Goal: Information Seeking & Learning: Find specific fact

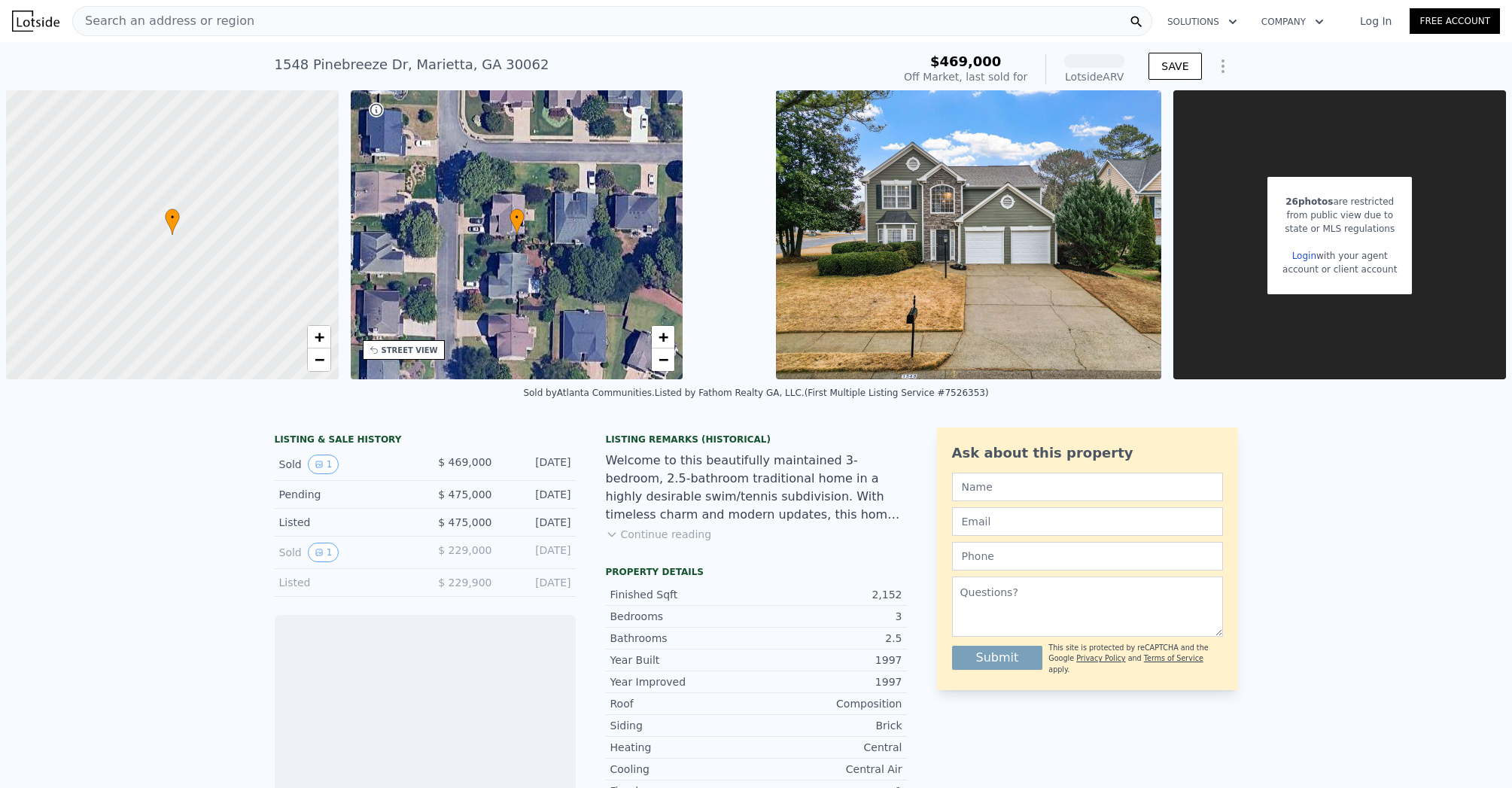
click at [205, 33] on div "Search an address or region" at bounding box center [613, 21] width 1080 height 30
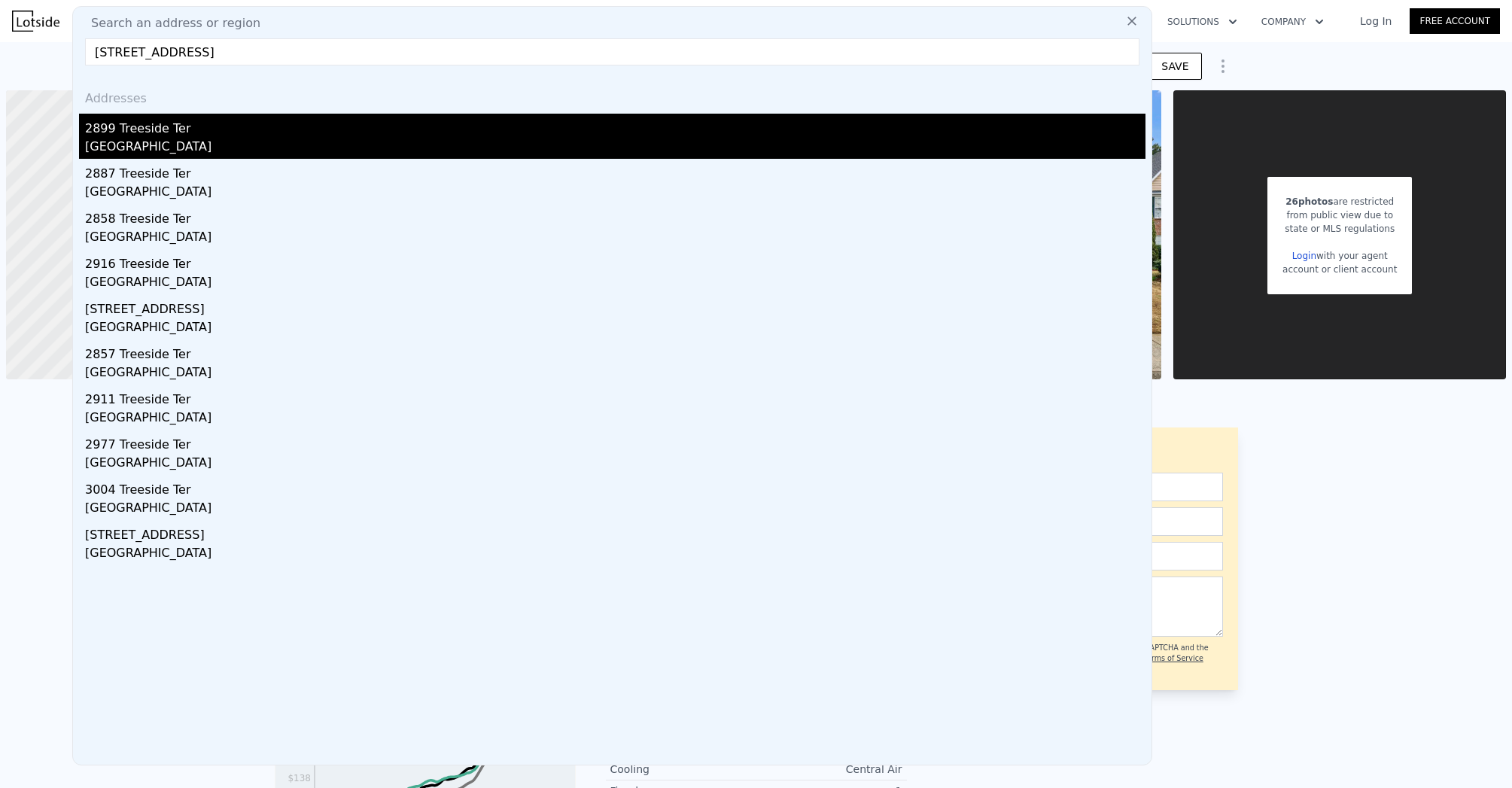
type input "[STREET_ADDRESS]"
click at [101, 137] on div "[GEOGRAPHIC_DATA]" at bounding box center [615, 148] width 1061 height 21
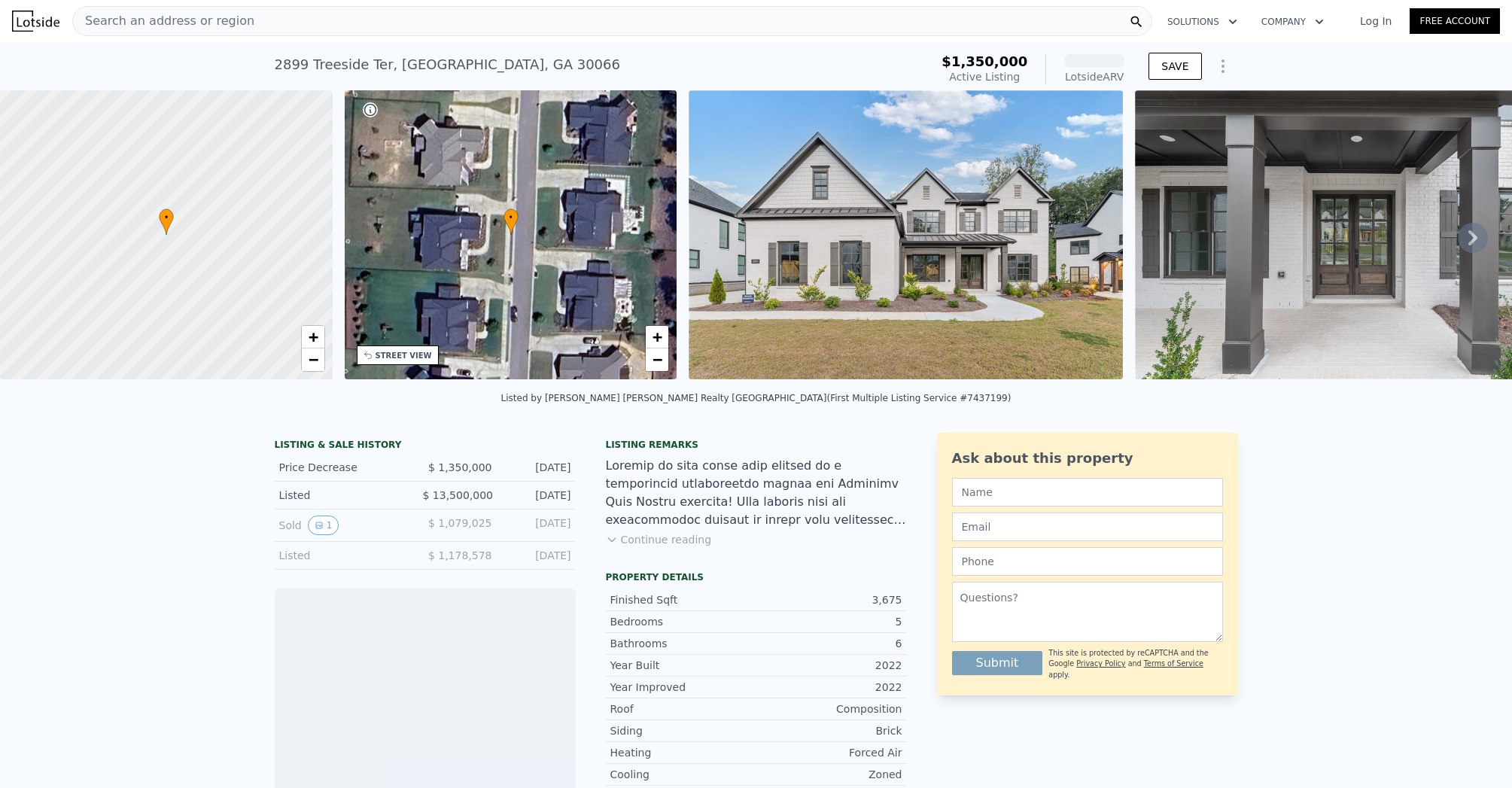
scroll to position [58, 0]
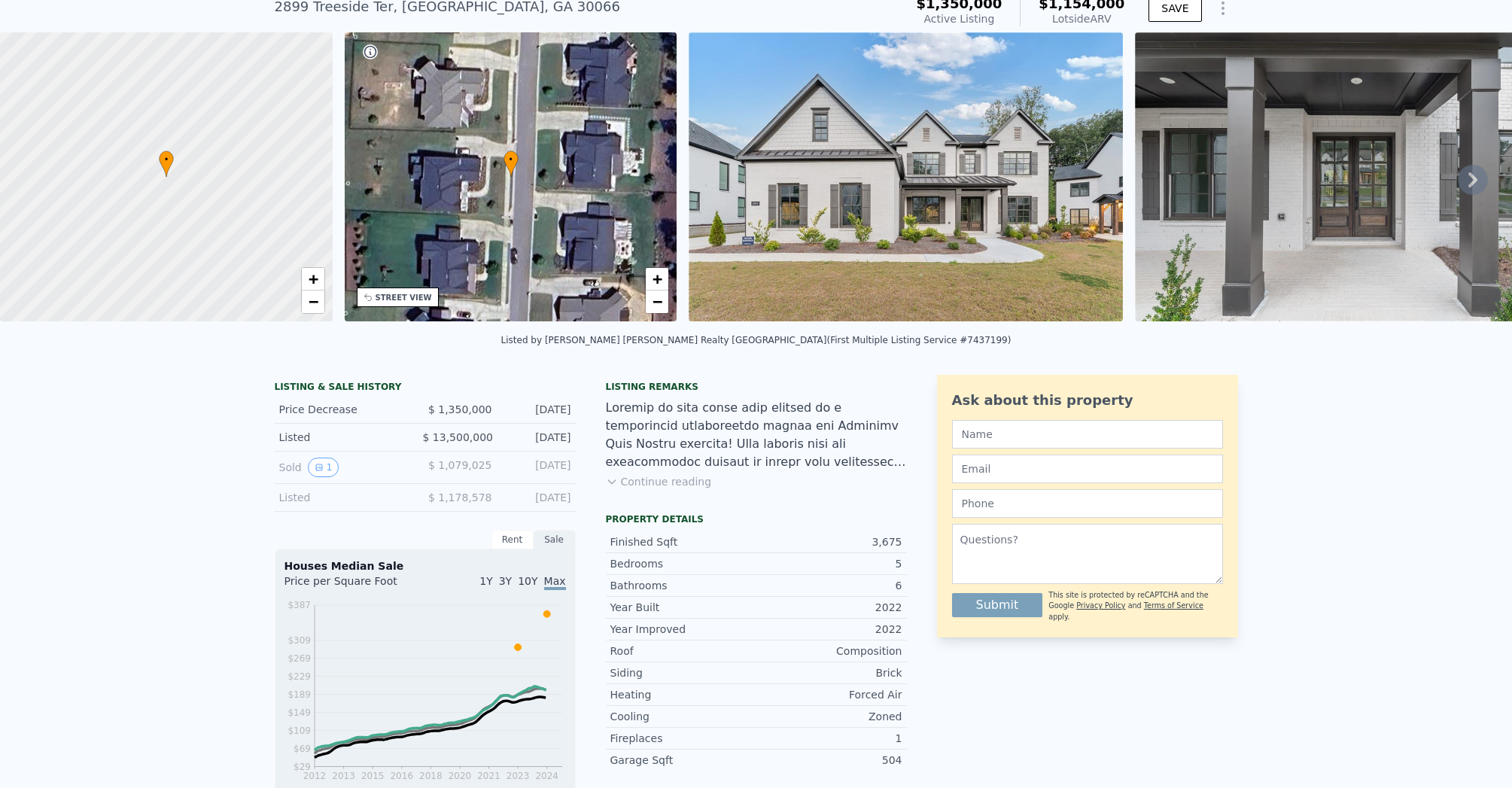
click at [438, 442] on span "$ 13,500,000" at bounding box center [457, 437] width 71 height 12
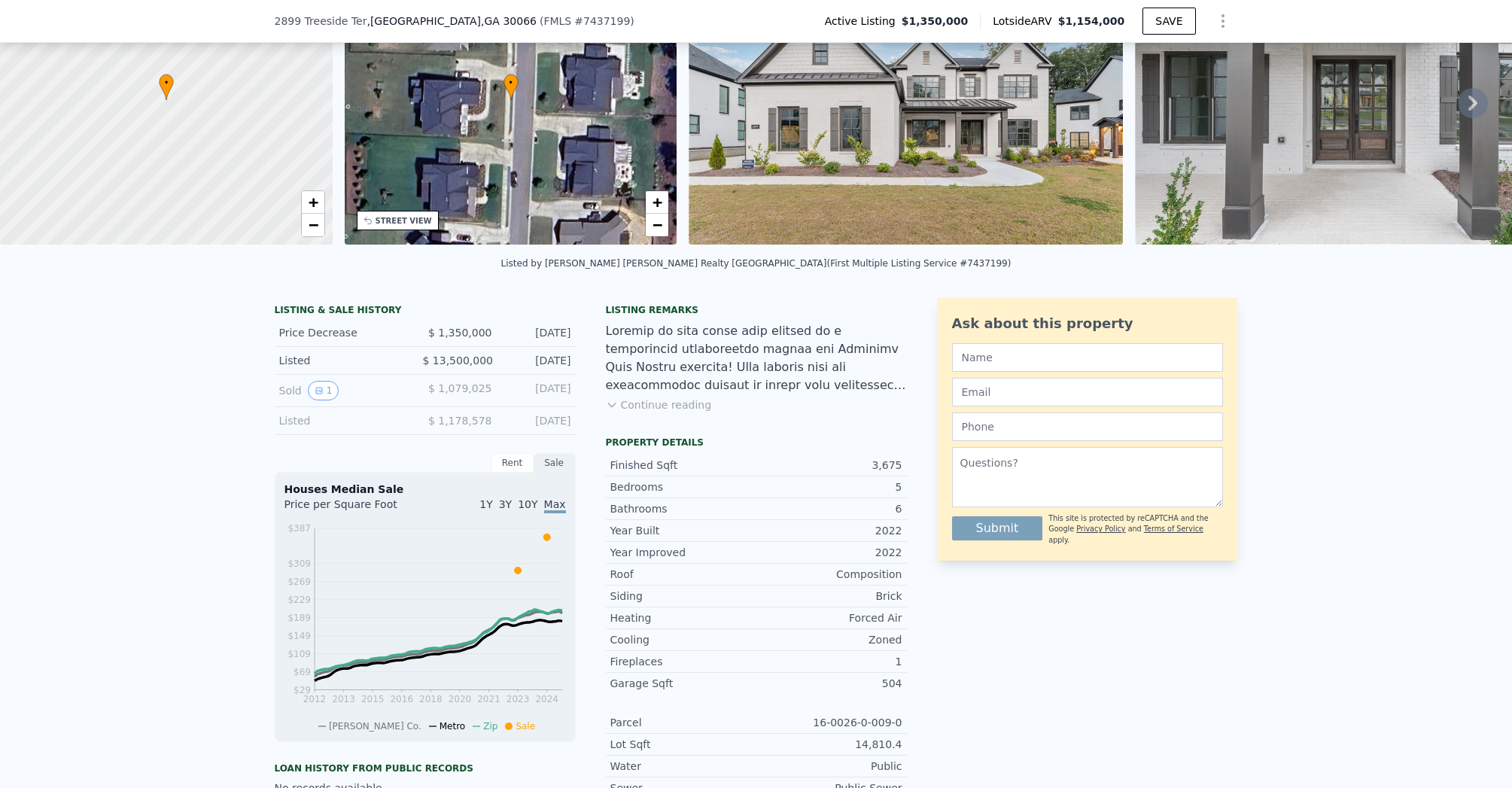
scroll to position [154, 0]
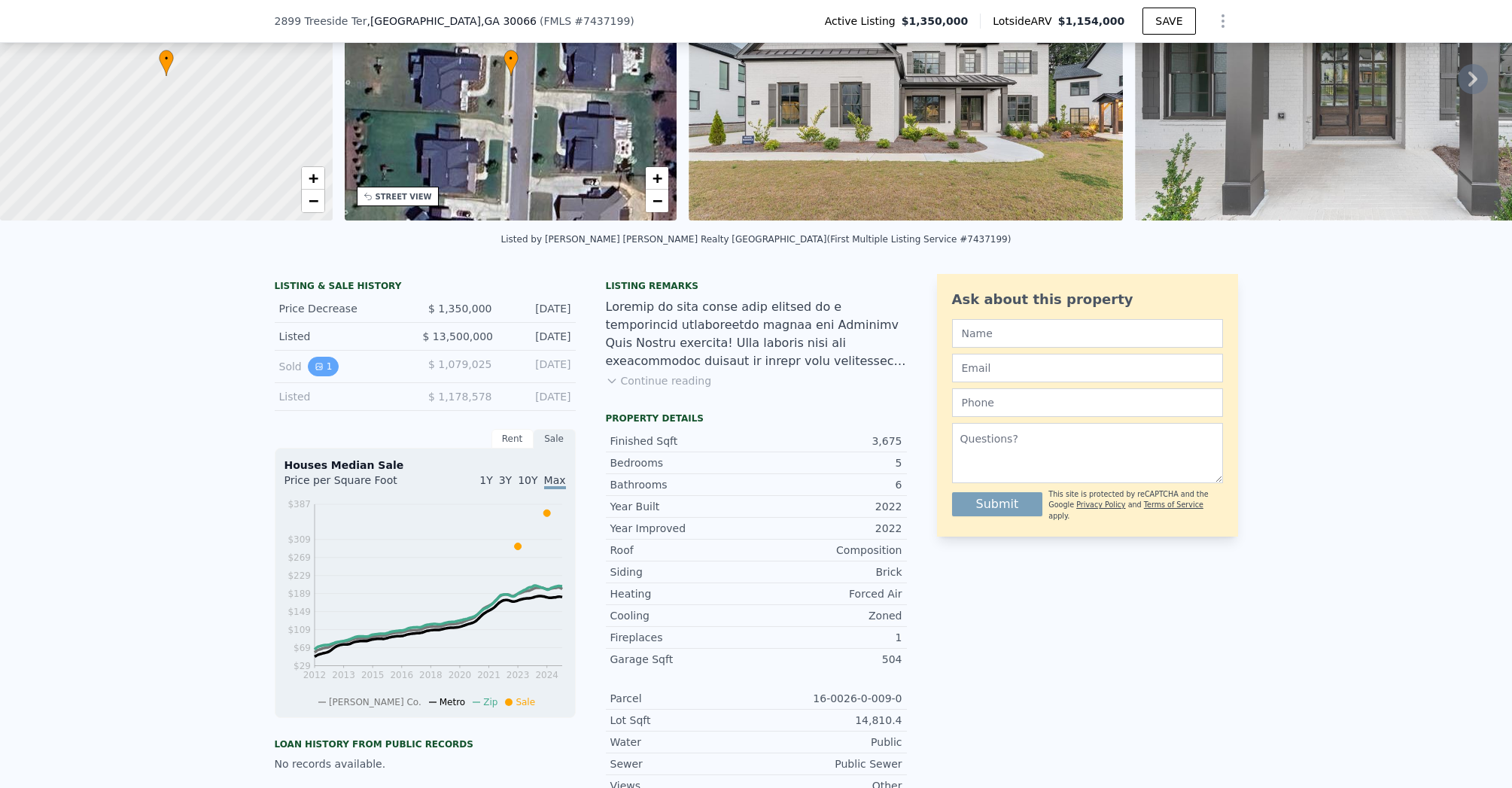
click at [315, 371] on icon "View historical data" at bounding box center [319, 367] width 9 height 9
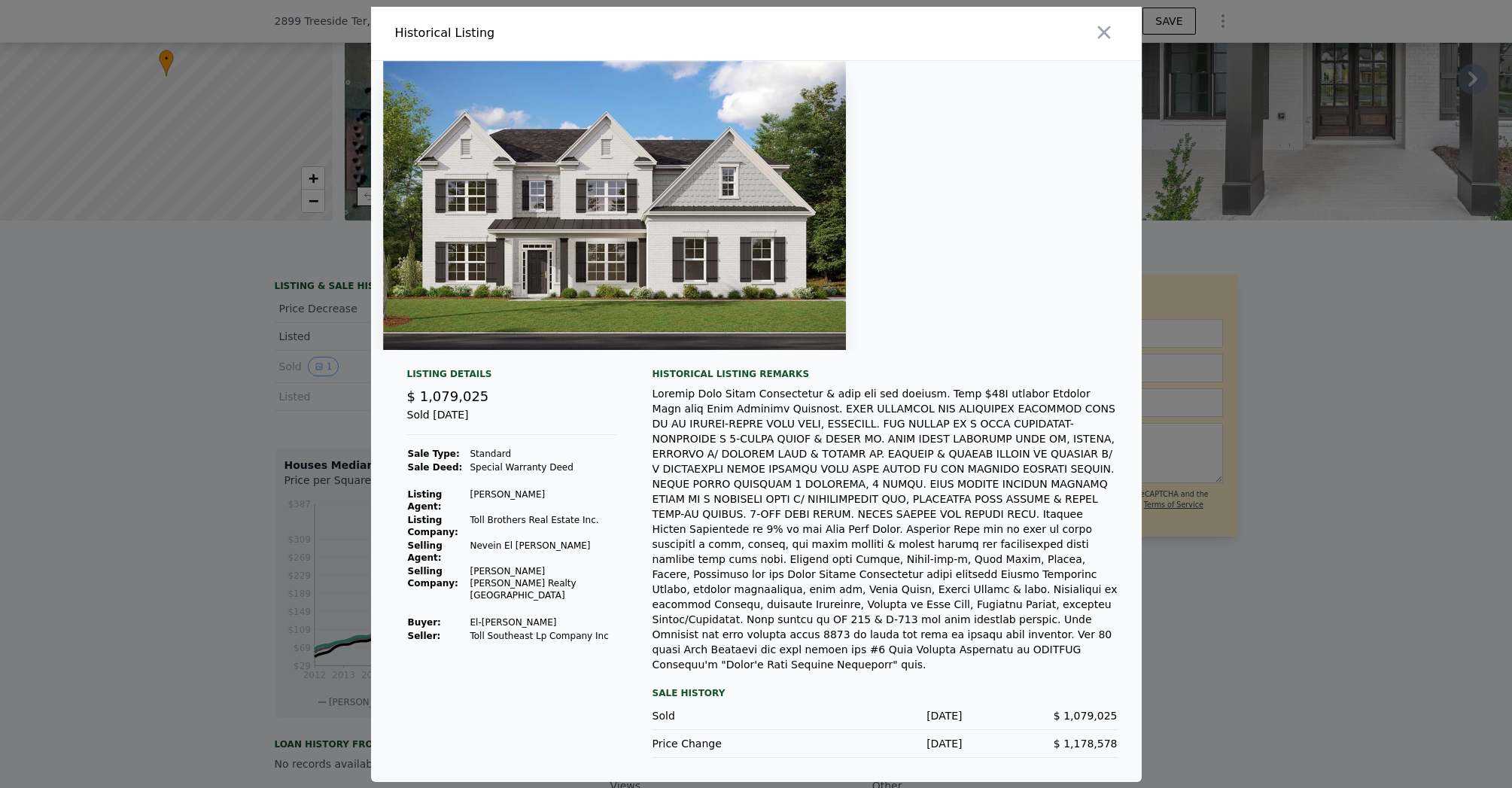
drag, startPoint x: 488, startPoint y: 595, endPoint x: 587, endPoint y: 587, distance: 99.3
click at [587, 616] on td "El-[PERSON_NAME]" at bounding box center [543, 622] width 147 height 13
copy td "El-[PERSON_NAME]"
click at [197, 609] on div at bounding box center [756, 394] width 1512 height 788
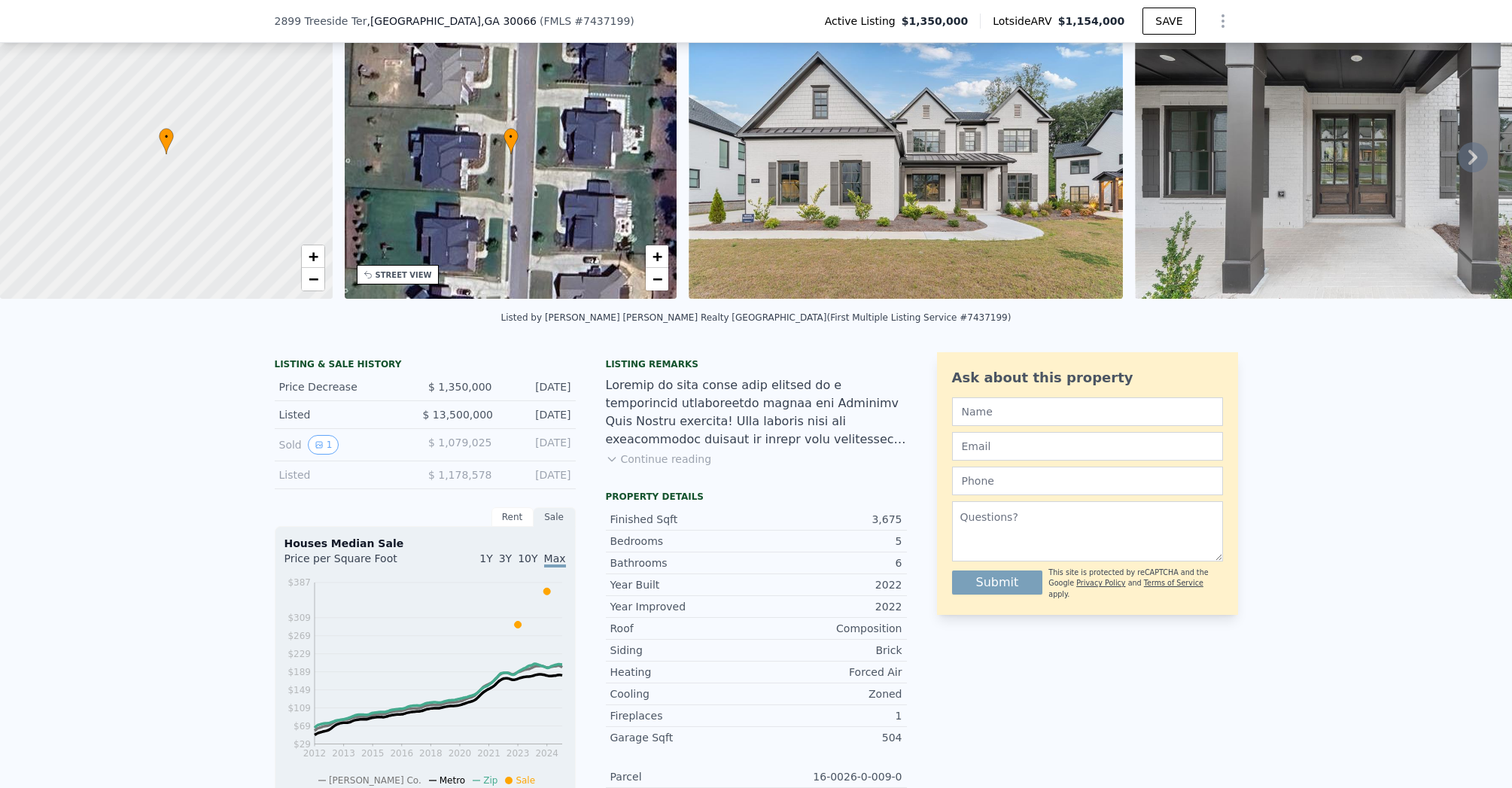
scroll to position [0, 0]
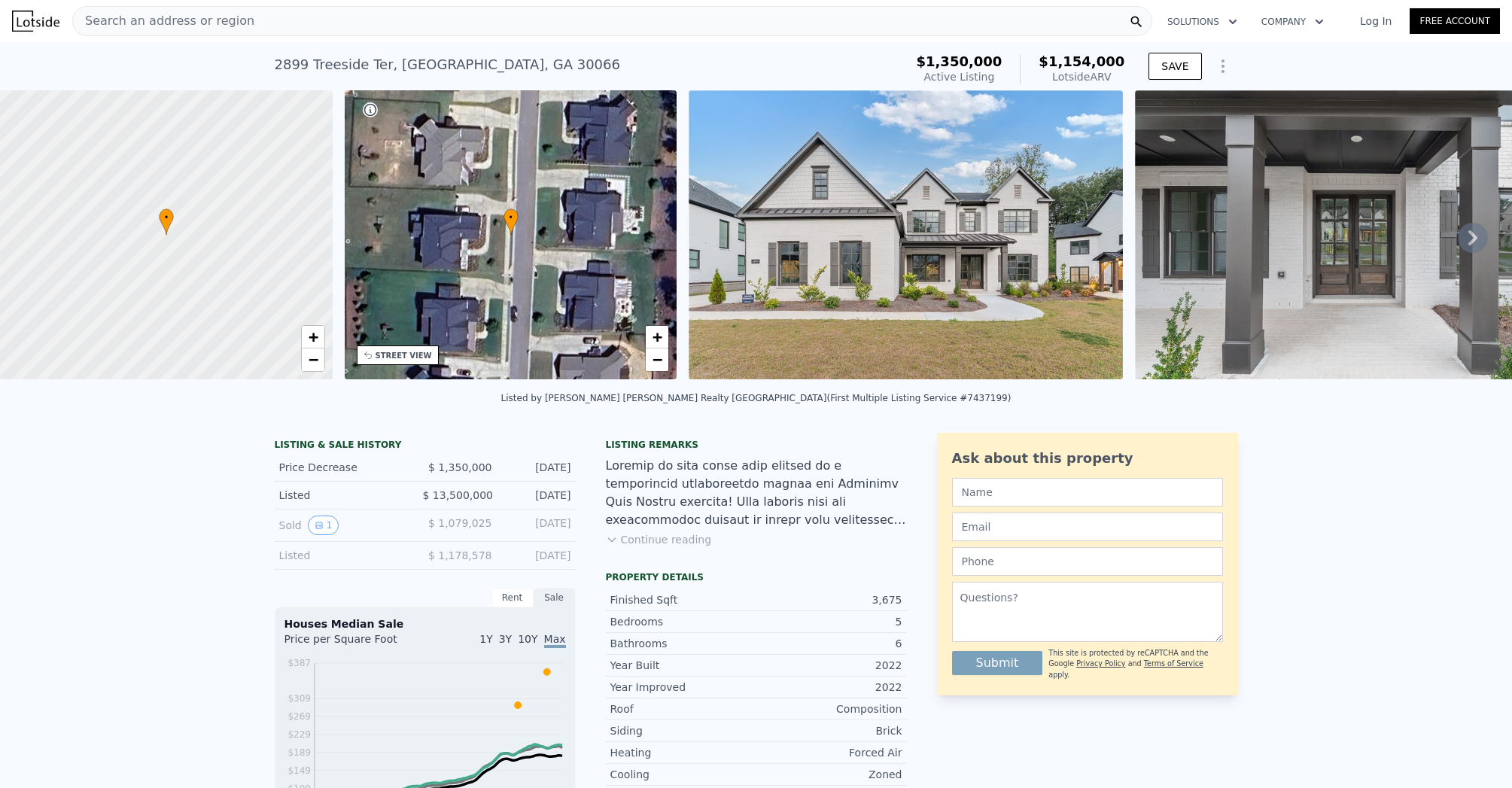
click at [142, 26] on span "Search an address or region" at bounding box center [164, 20] width 181 height 18
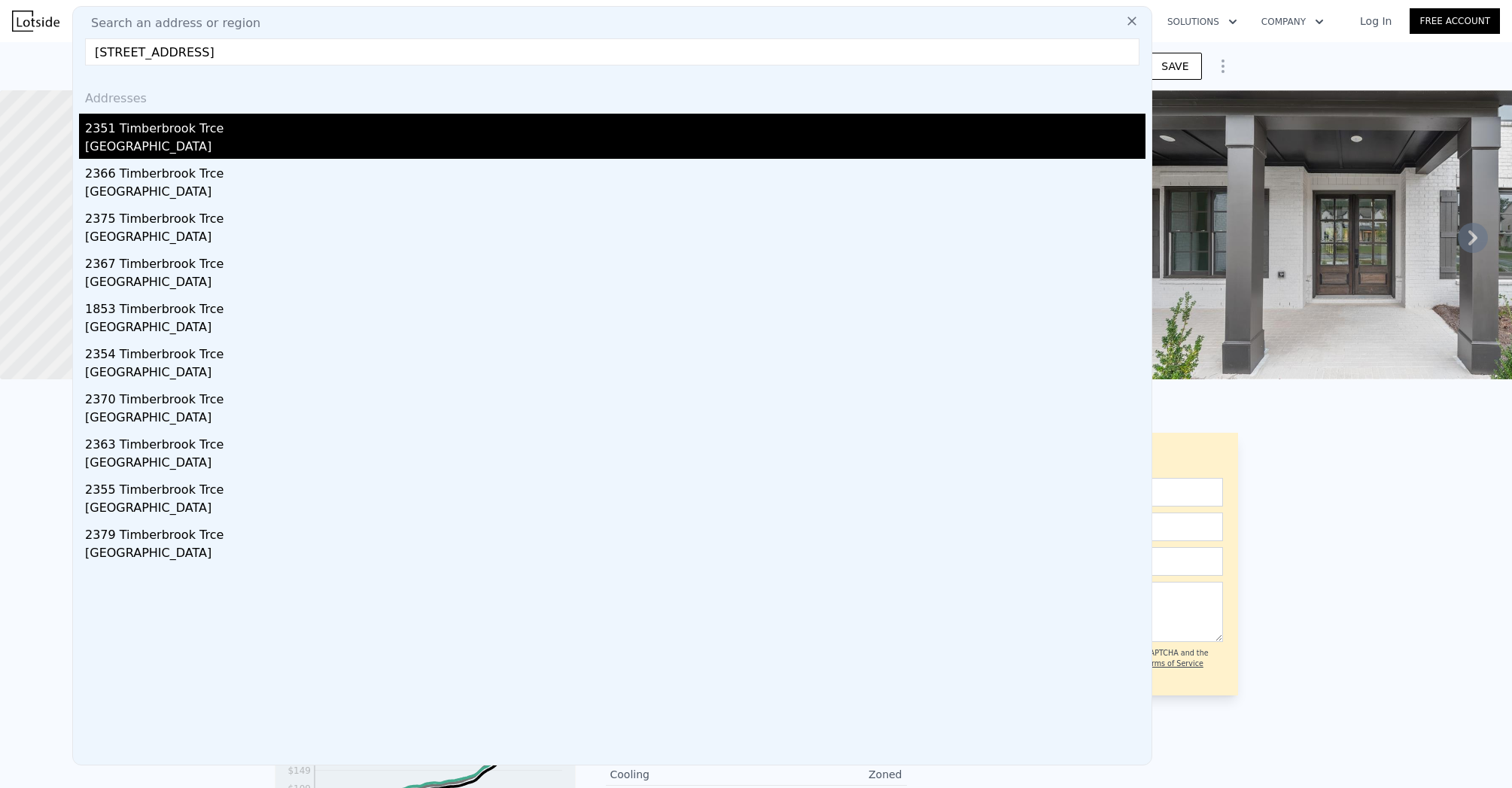
type input "[STREET_ADDRESS]"
click at [116, 137] on div "[GEOGRAPHIC_DATA]" at bounding box center [615, 148] width 1061 height 21
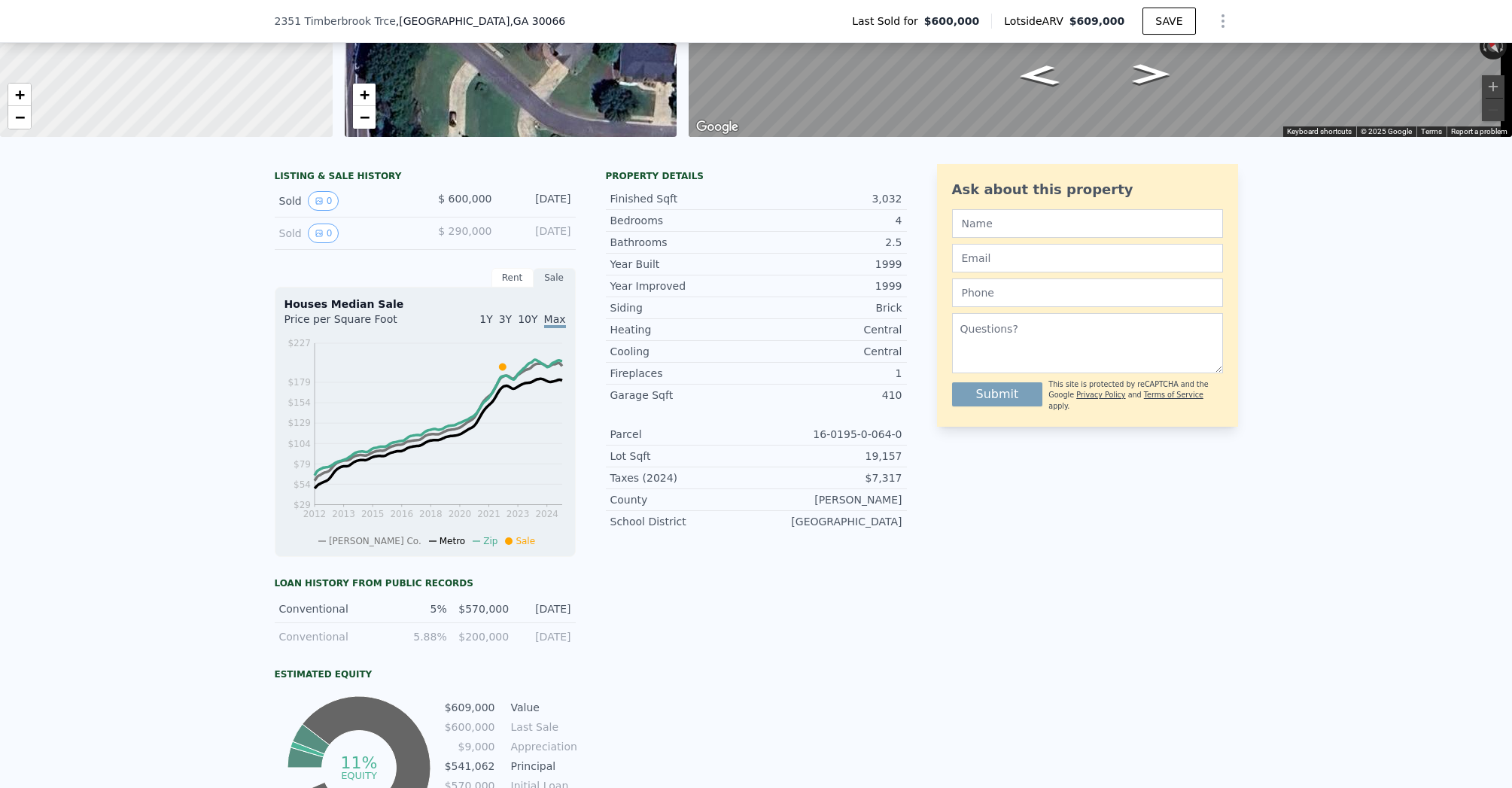
scroll to position [158, 0]
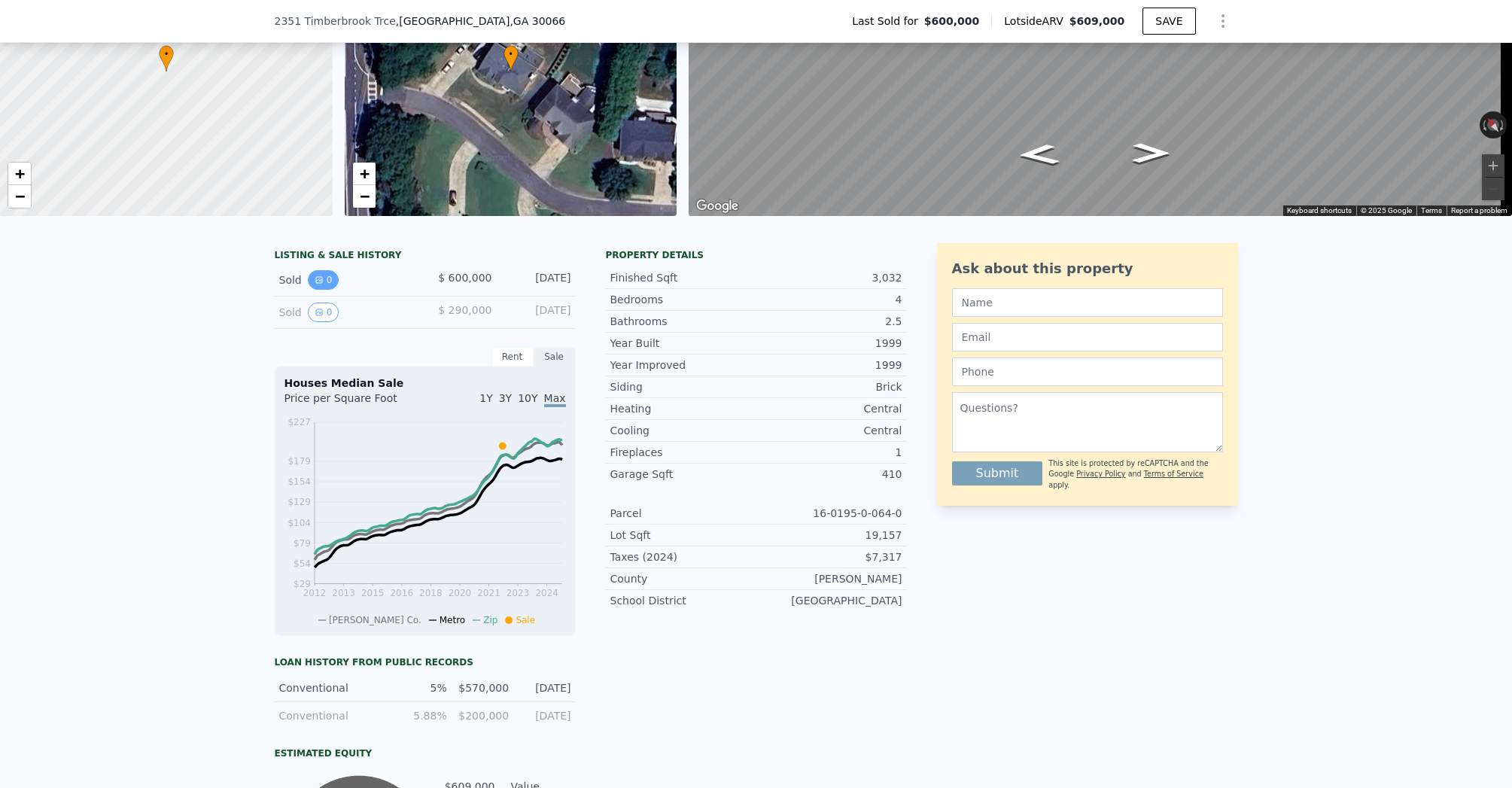
click at [316, 283] on icon "View historical data" at bounding box center [319, 280] width 6 height 6
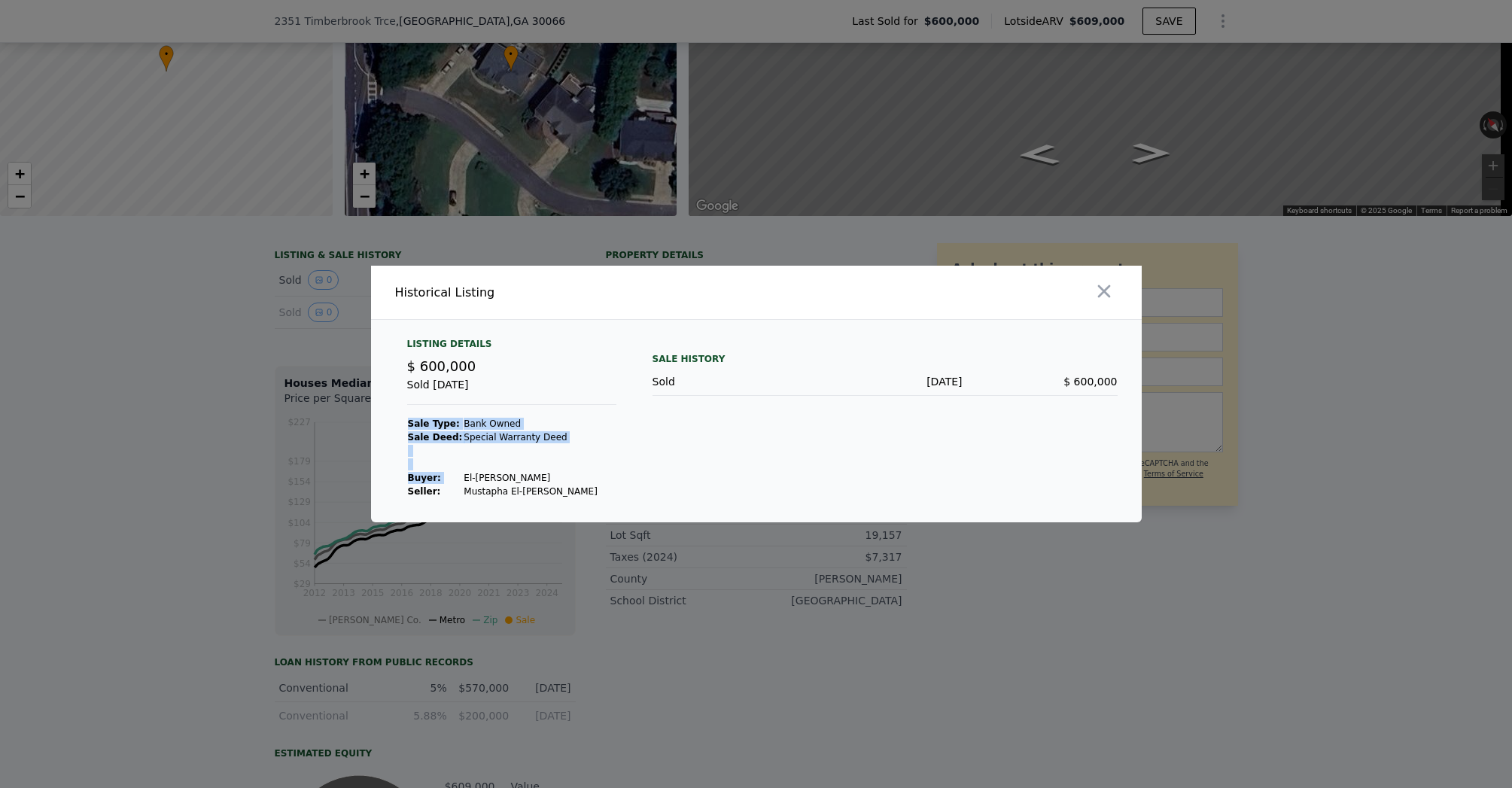
drag, startPoint x: 457, startPoint y: 472, endPoint x: 549, endPoint y: 465, distance: 92.3
click at [551, 465] on tbody "Sale Type: Bank Owned Sale Deed: Special Warranty Deed Buyer : El-[PERSON_NAME]…" at bounding box center [503, 458] width 191 height 81
click at [549, 465] on td at bounding box center [531, 464] width 136 height 13
drag, startPoint x: 550, startPoint y: 484, endPoint x: 469, endPoint y: 482, distance: 81.0
click at [469, 482] on tbody "Sale Type: Bank Owned Sale Deed: Special Warranty Deed Buyer : El-[PERSON_NAME]…" at bounding box center [503, 458] width 191 height 81
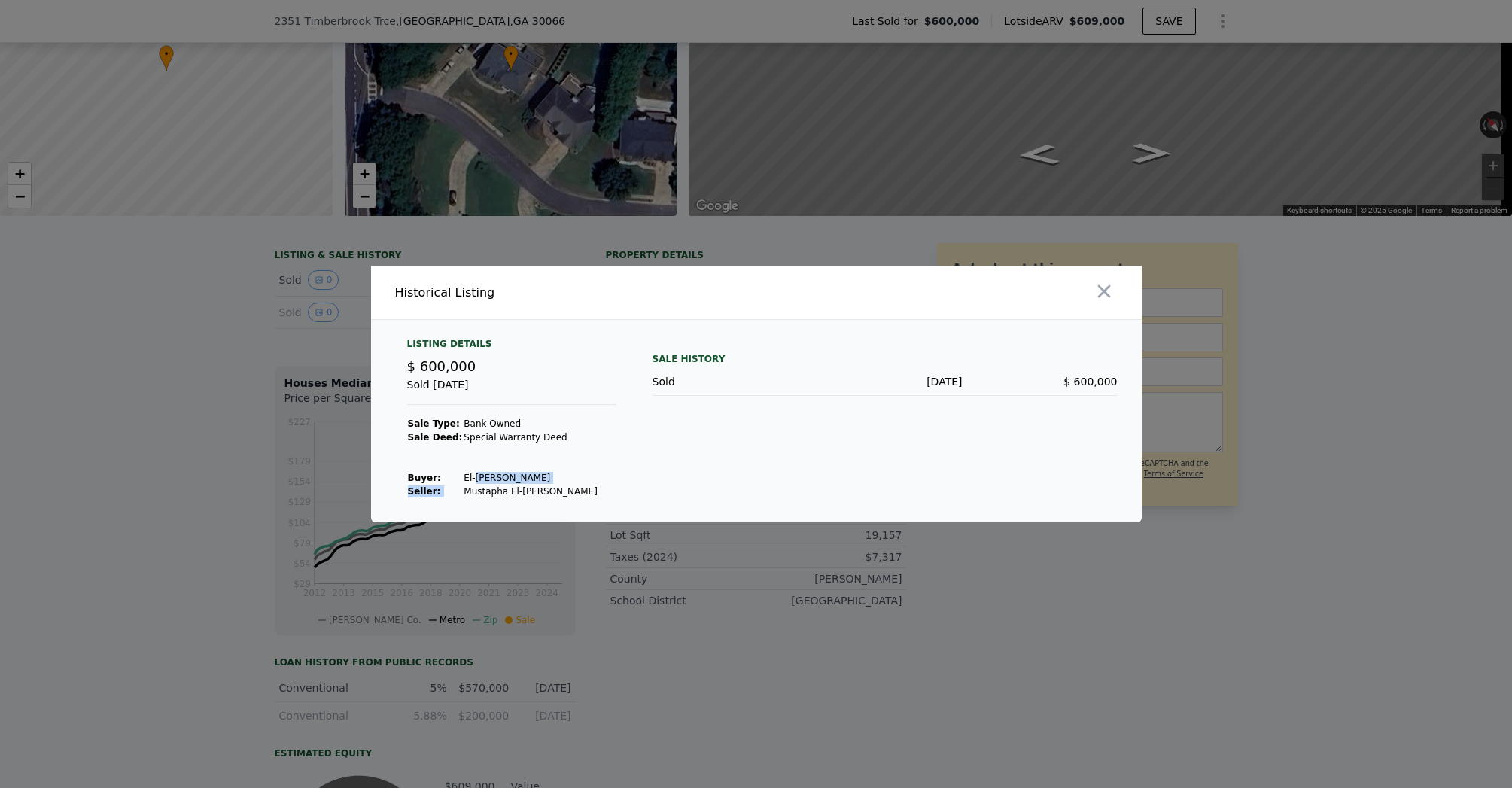
click at [469, 482] on td "El-[PERSON_NAME]" at bounding box center [531, 478] width 136 height 13
click at [157, 479] on div at bounding box center [756, 394] width 1512 height 788
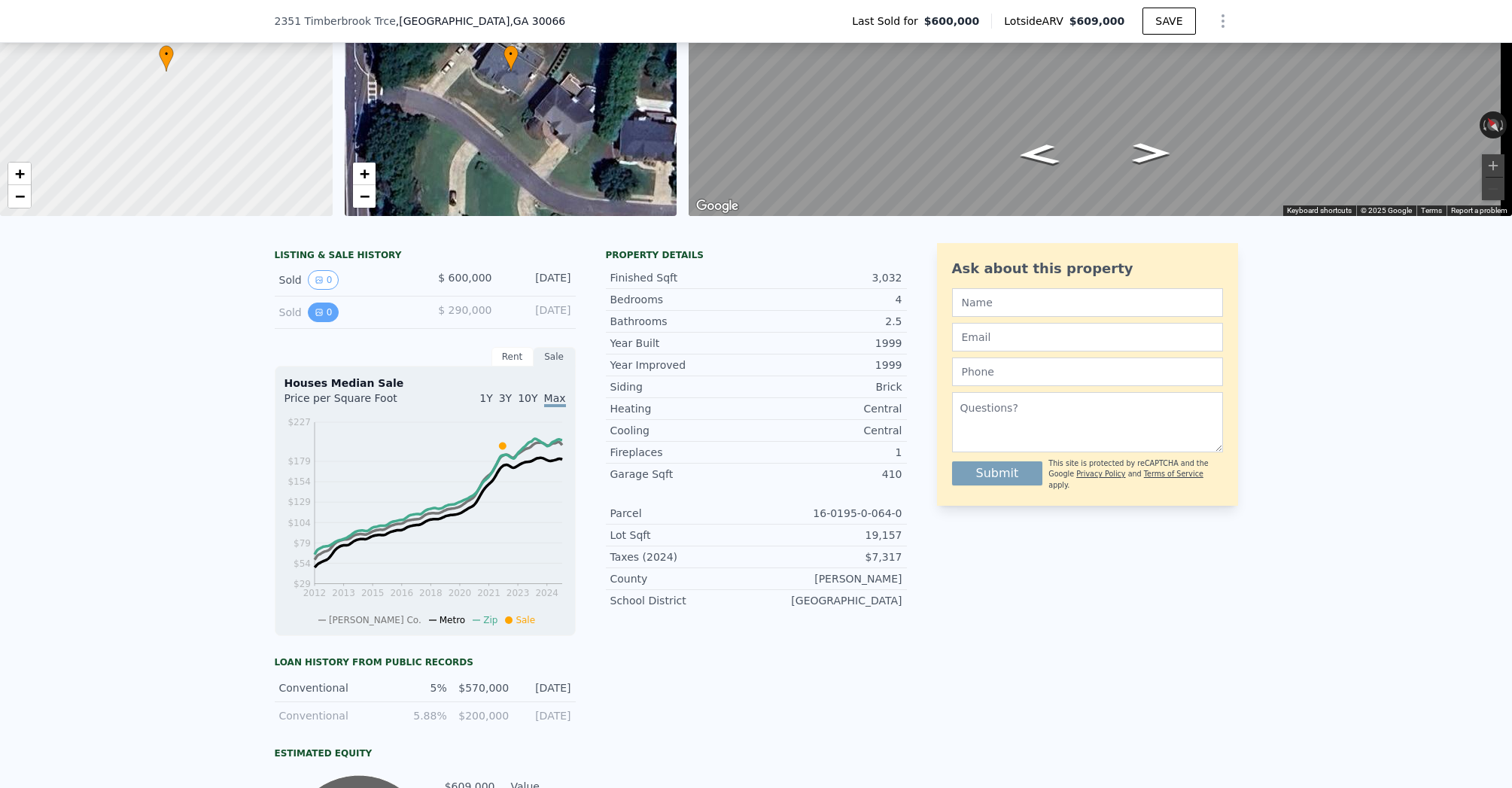
click at [315, 317] on icon "View historical data" at bounding box center [319, 312] width 9 height 9
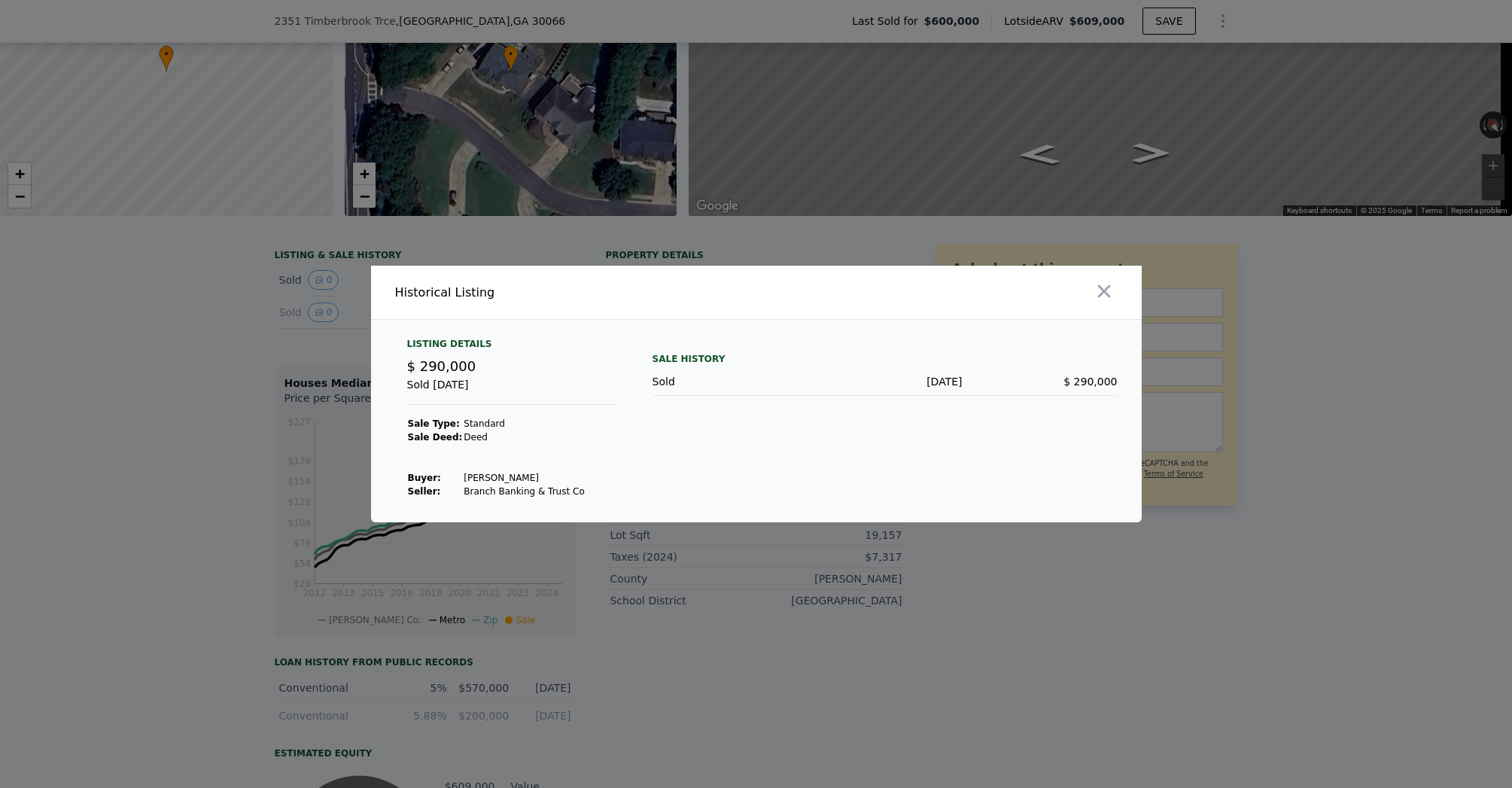
drag, startPoint x: 455, startPoint y: 476, endPoint x: 545, endPoint y: 476, distance: 90.0
click at [545, 476] on tr "Buyer : [PERSON_NAME]" at bounding box center [496, 478] width 179 height 13
click at [247, 379] on div at bounding box center [756, 394] width 1512 height 788
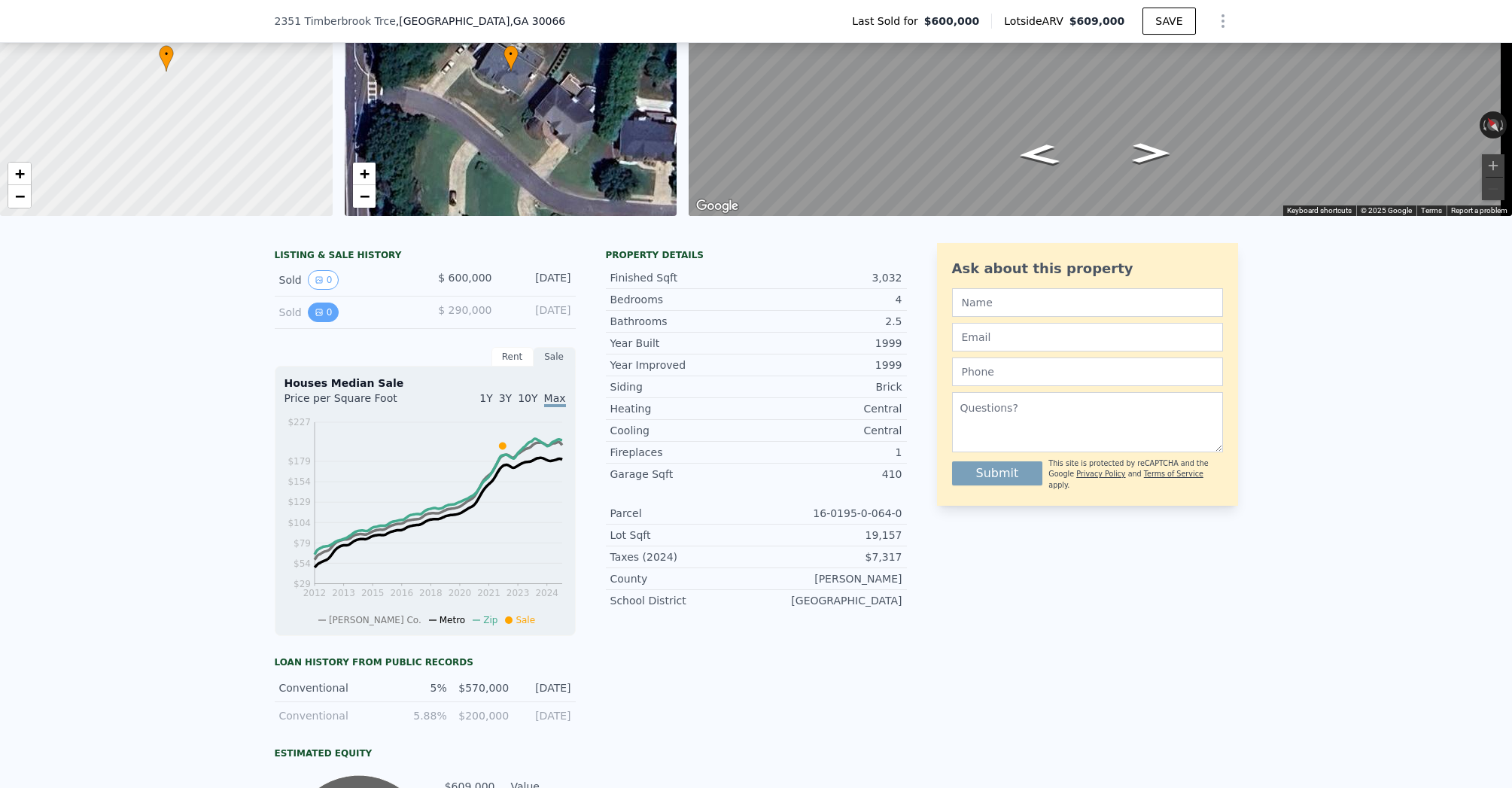
click at [316, 316] on icon "View historical data" at bounding box center [319, 312] width 6 height 6
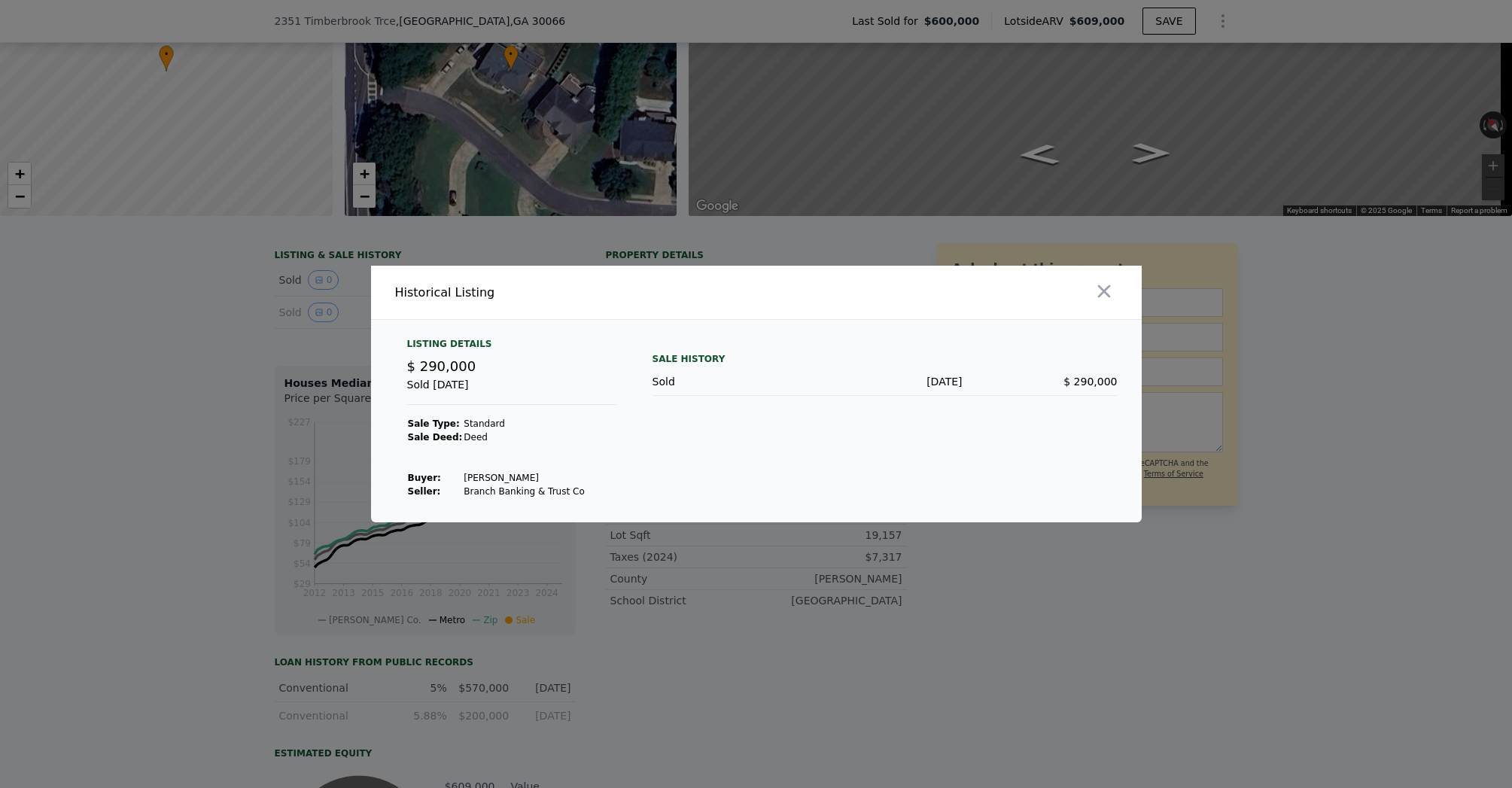
click at [241, 369] on div at bounding box center [756, 394] width 1512 height 788
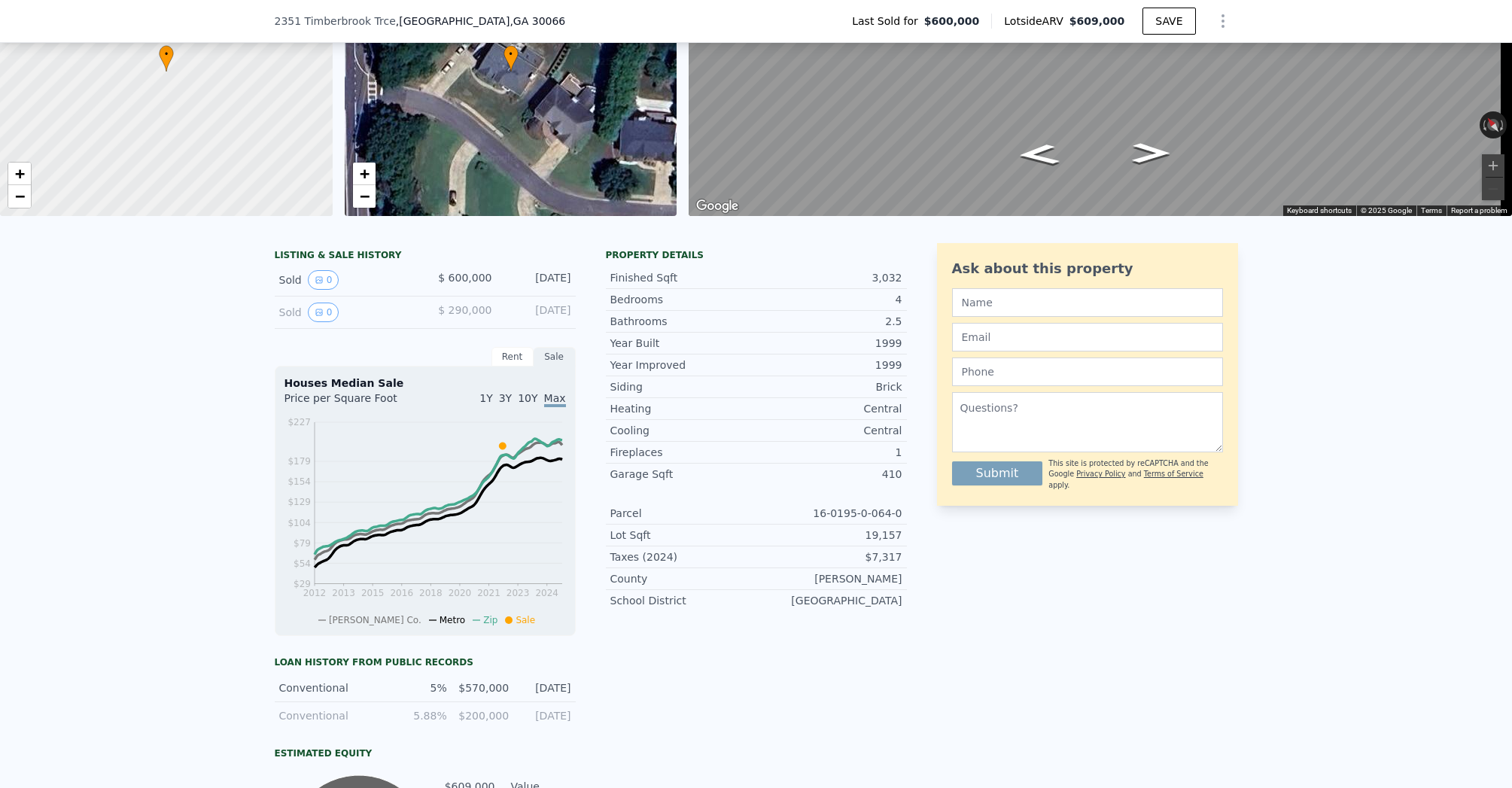
type input "$ 1,154,000"
type input "5"
type input "-$ 297,583"
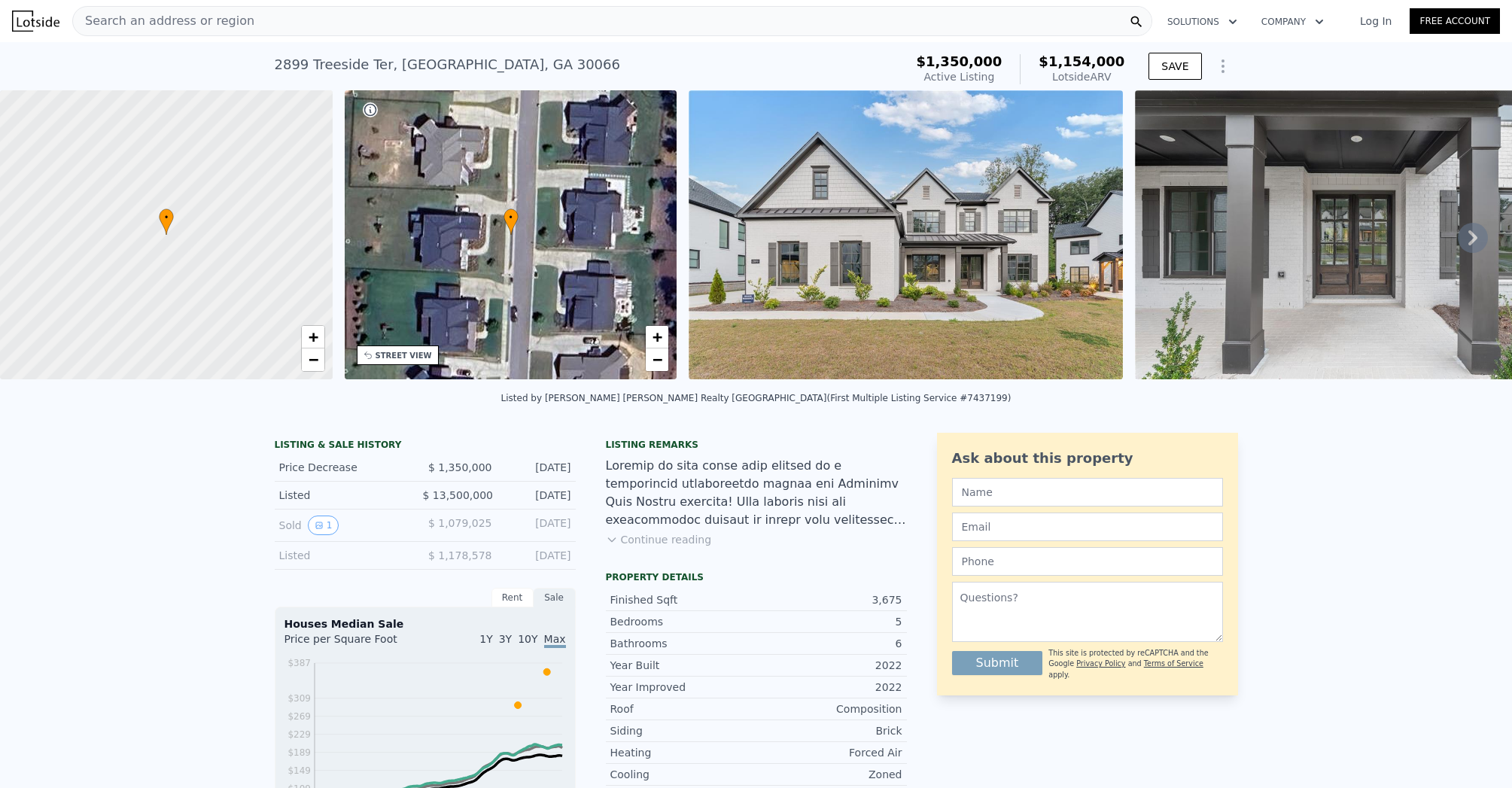
click at [128, 25] on span "Search an address or region" at bounding box center [164, 20] width 181 height 18
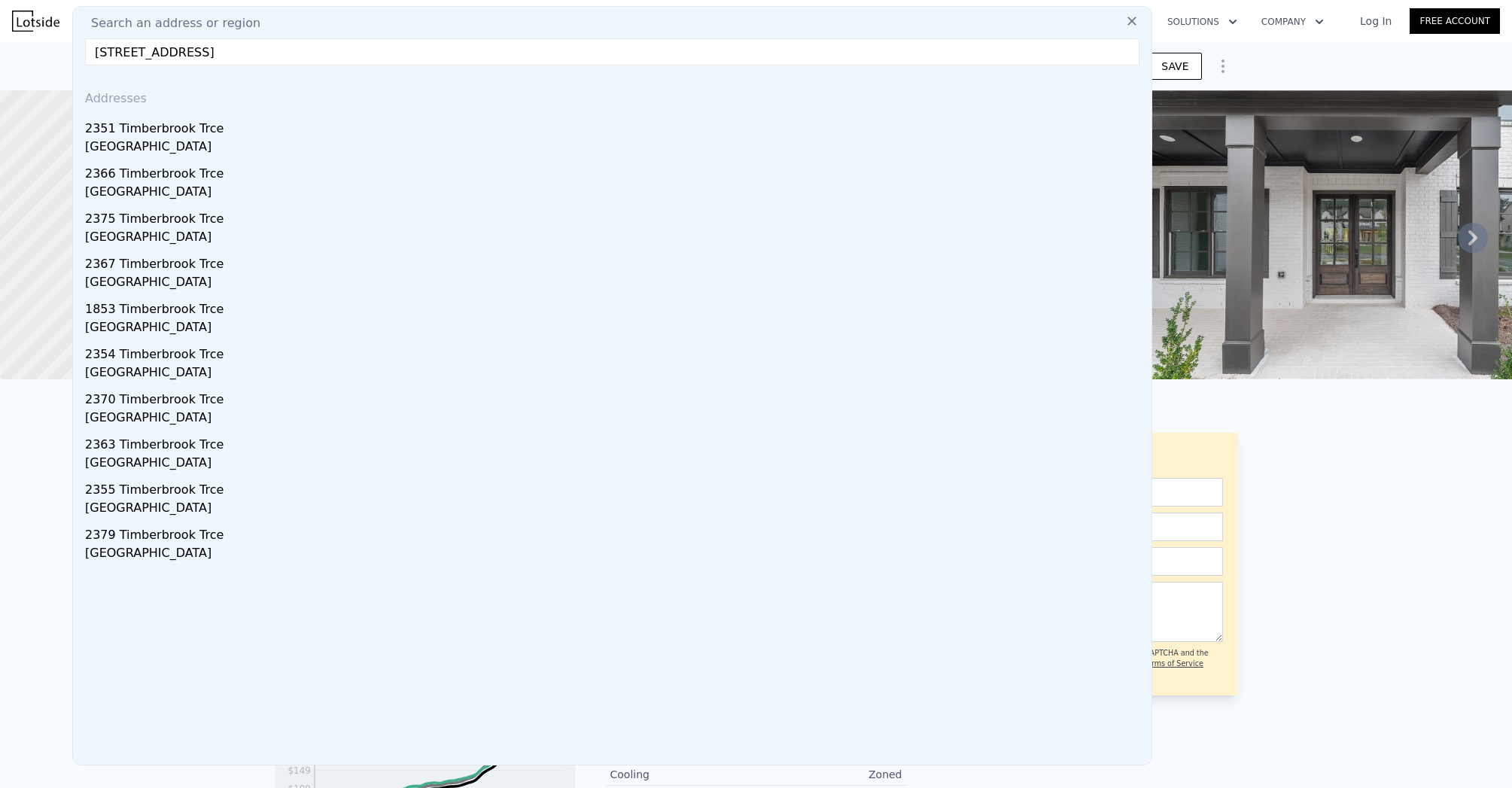
click at [85, 52] on input "[STREET_ADDRESS]" at bounding box center [612, 52] width 1055 height 27
click at [85, 61] on input "[STREET_ADDRESS]" at bounding box center [612, 52] width 1055 height 27
click at [85, 54] on input "[STREET_ADDRESS]" at bounding box center [612, 52] width 1055 height 27
click at [85, 45] on input "[STREET_ADDRESS]" at bounding box center [612, 52] width 1055 height 27
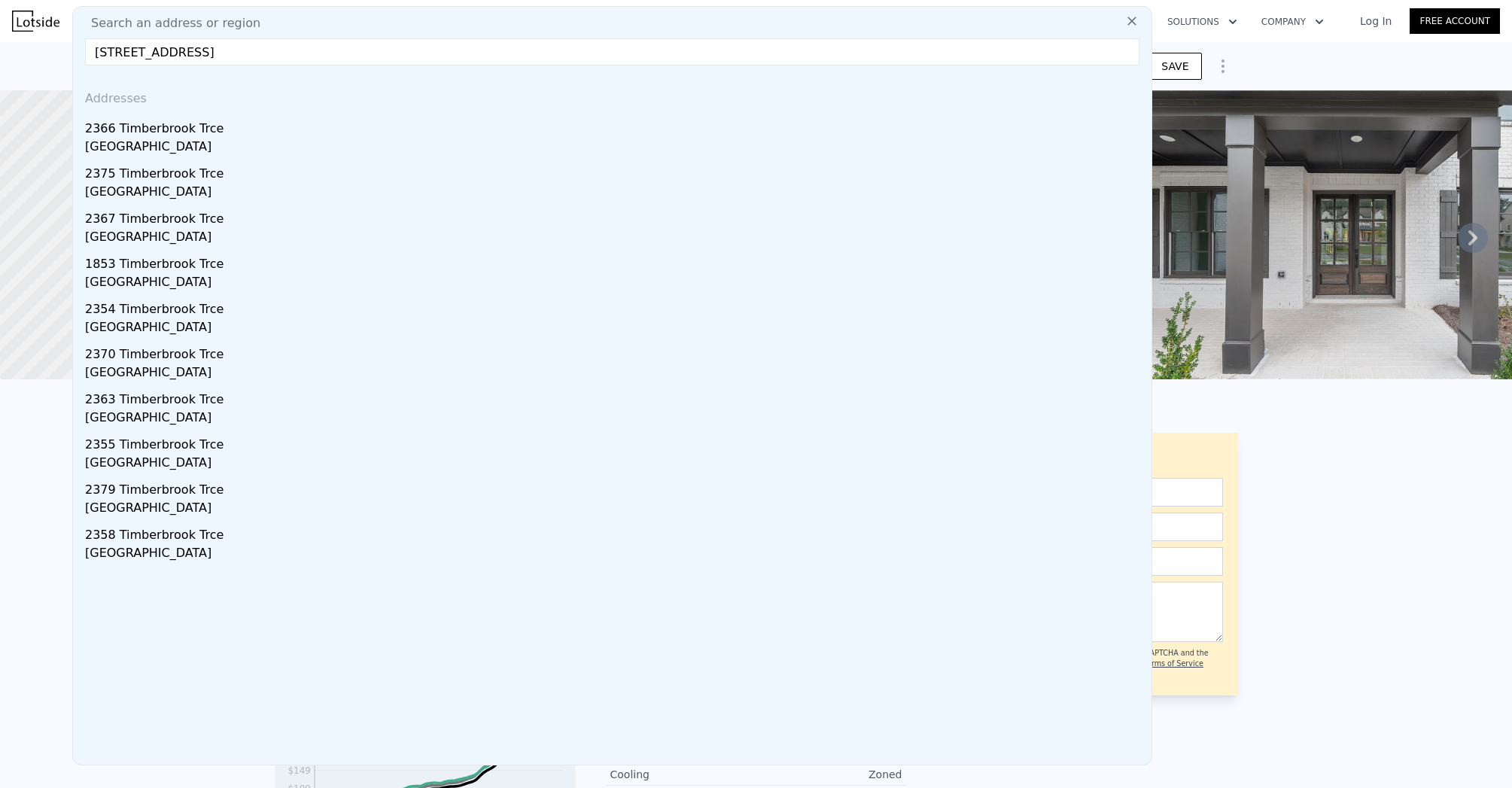
click at [85, 52] on input "[STREET_ADDRESS]" at bounding box center [612, 52] width 1055 height 27
click at [268, 44] on input "[STREET_ADDRESS]" at bounding box center [612, 52] width 1055 height 27
paste input "[STREET_ADDRESS] [DATE] - [DATE]"
drag, startPoint x: 270, startPoint y: 52, endPoint x: 457, endPoint y: 52, distance: 187.0
click at [457, 52] on input "[STREET_ADDRESS] [DATE] - [DATE]" at bounding box center [612, 52] width 1055 height 27
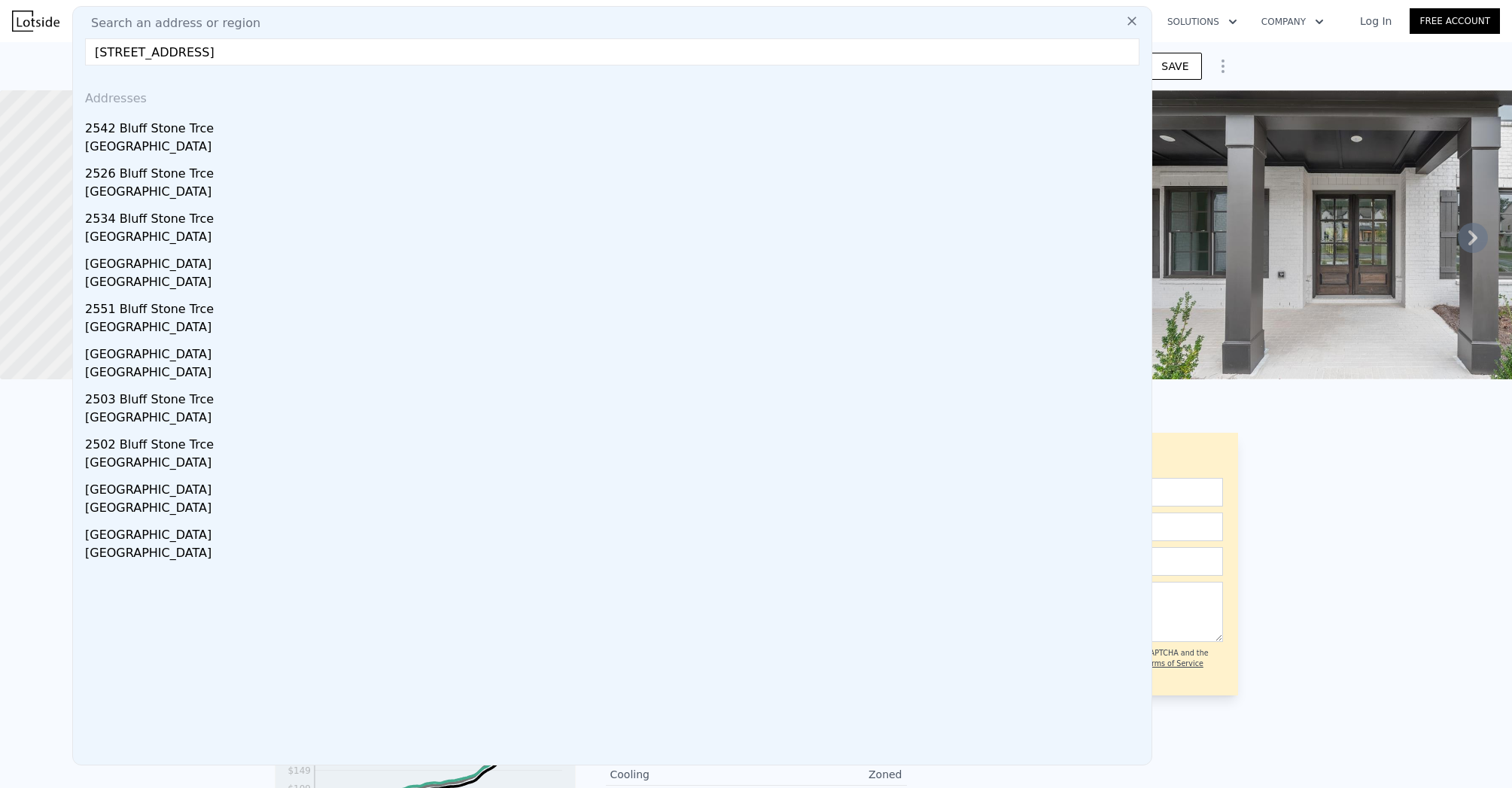
drag, startPoint x: 190, startPoint y: 52, endPoint x: 340, endPoint y: 55, distance: 150.0
click at [339, 55] on input "[STREET_ADDRESS]" at bounding box center [612, 52] width 1055 height 27
drag, startPoint x: 158, startPoint y: 48, endPoint x: 299, endPoint y: 48, distance: 141.0
click at [298, 48] on input "2550 Bluff Stone Trce Mariet" at bounding box center [612, 52] width 1055 height 27
type input "[STREET_ADDRESS]"
